Goal: Task Accomplishment & Management: Manage account settings

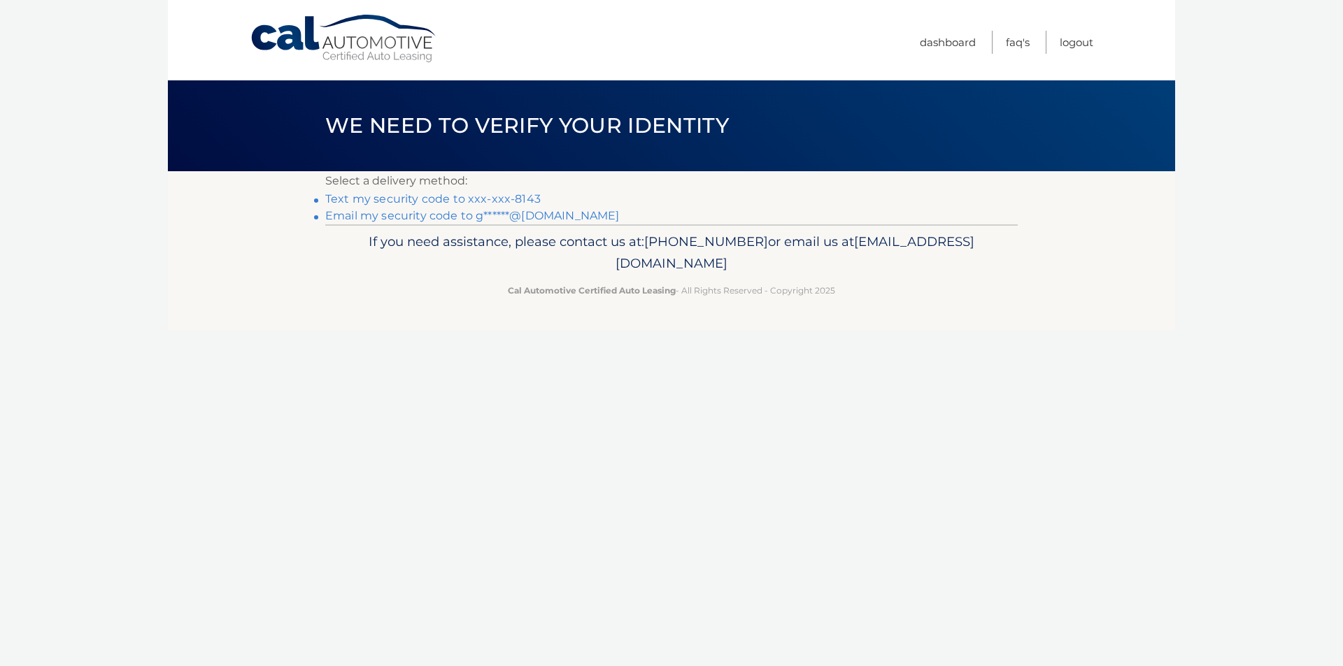
click at [420, 201] on link "Text my security code to xxx-xxx-8143" at bounding box center [432, 198] width 215 height 13
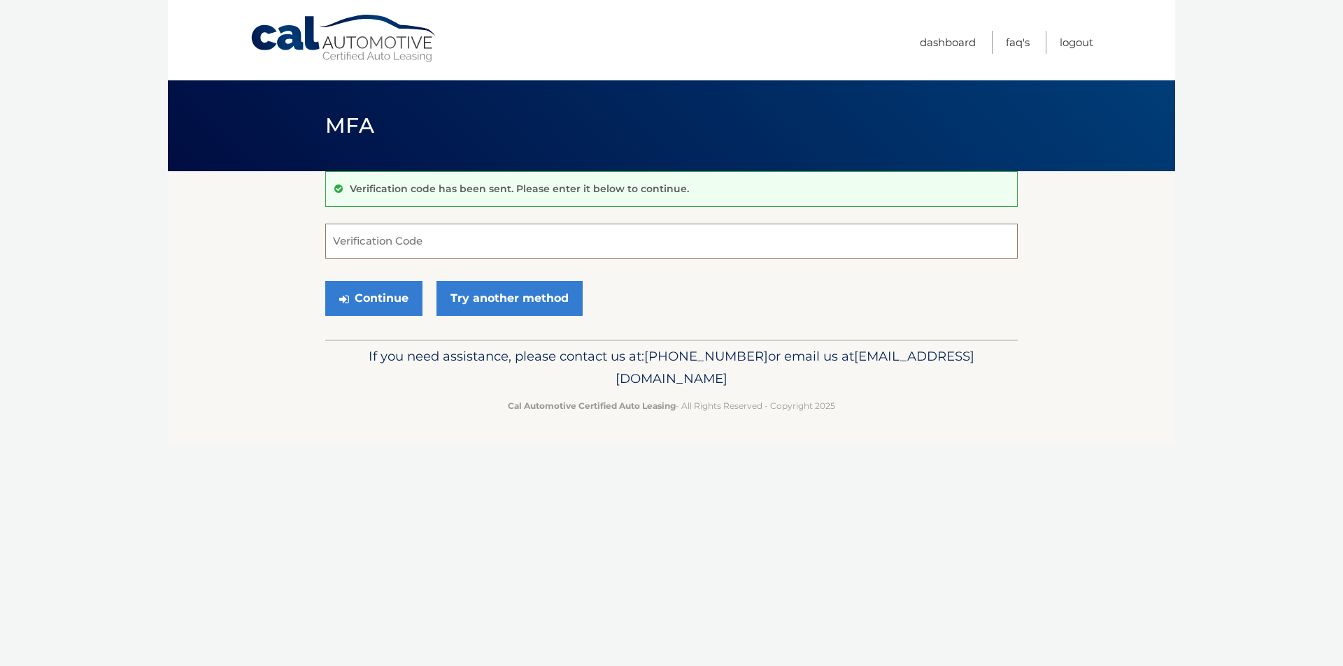
click at [403, 236] on input "Verification Code" at bounding box center [671, 241] width 692 height 35
type input "495264"
click at [375, 308] on button "Continue" at bounding box center [373, 298] width 97 height 35
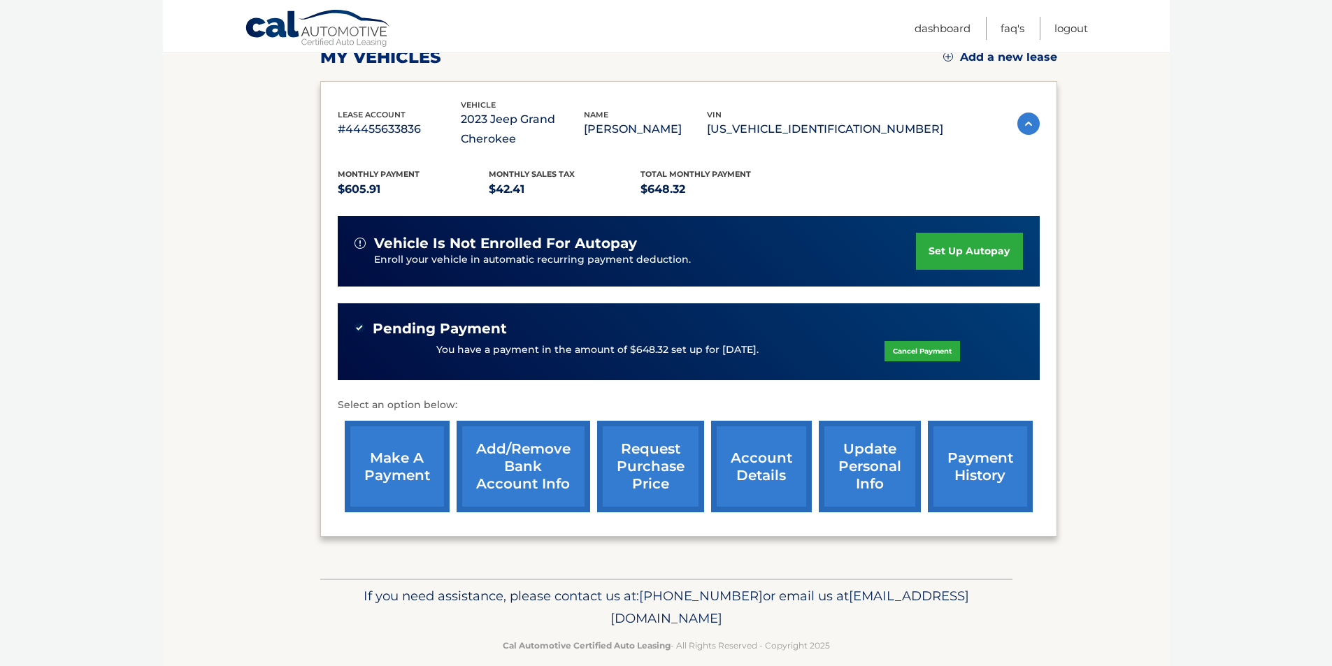
scroll to position [227, 0]
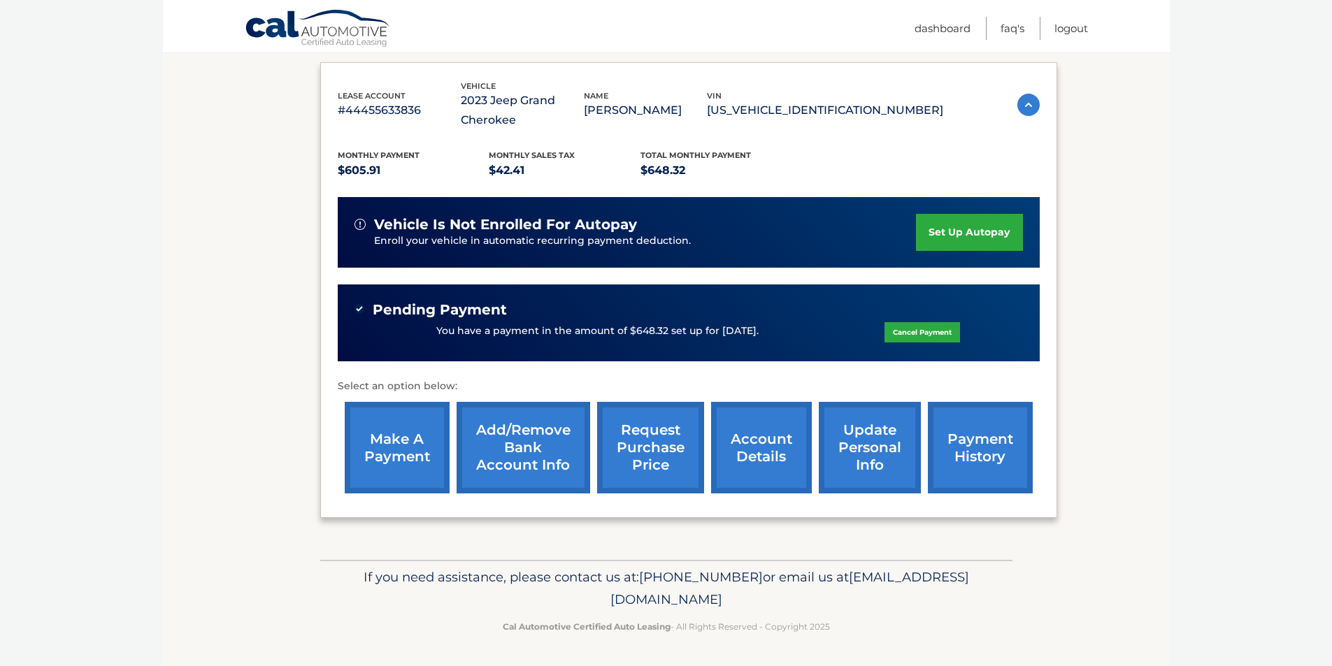
click at [762, 455] on link "account details" at bounding box center [761, 448] width 101 height 92
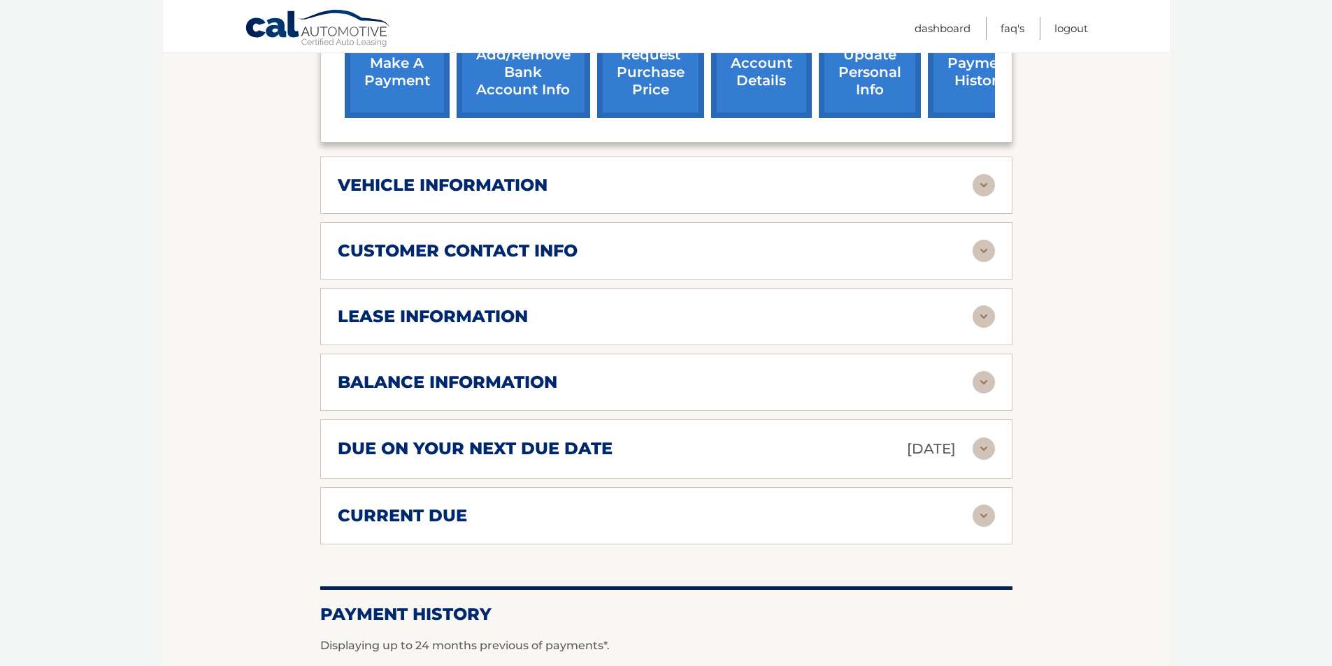
scroll to position [627, 0]
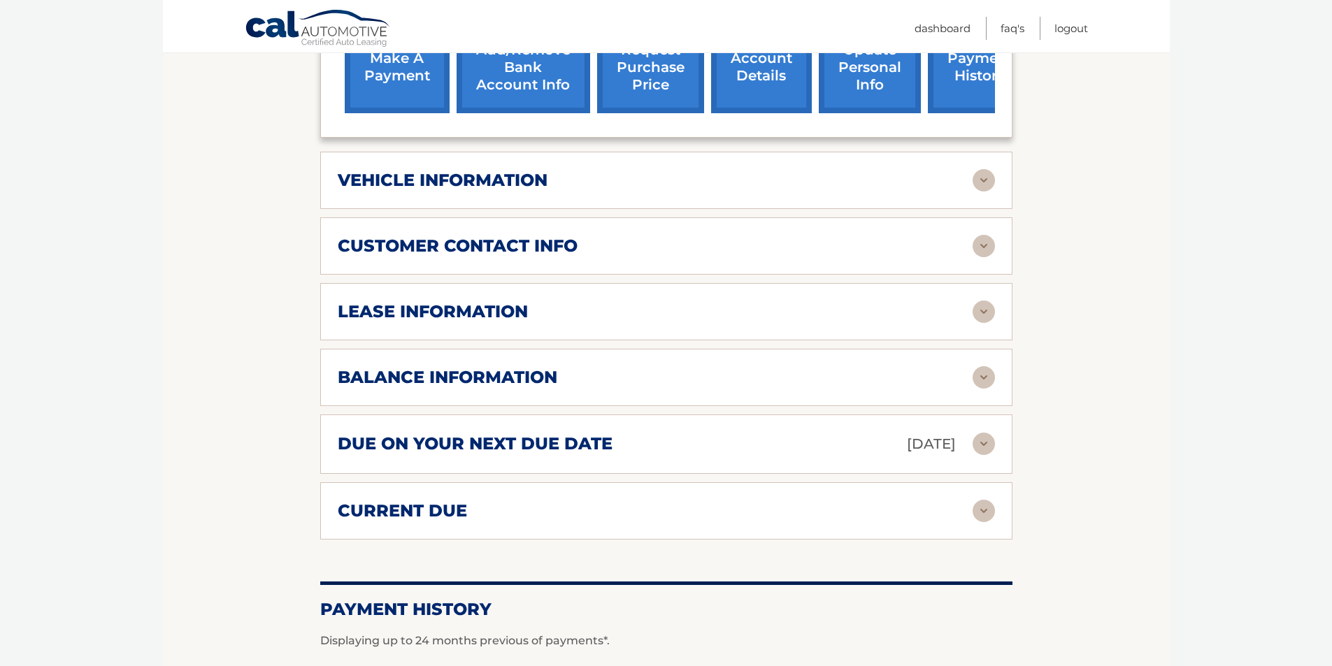
click at [980, 380] on img at bounding box center [984, 377] width 22 height 22
